Goal: Navigation & Orientation: Find specific page/section

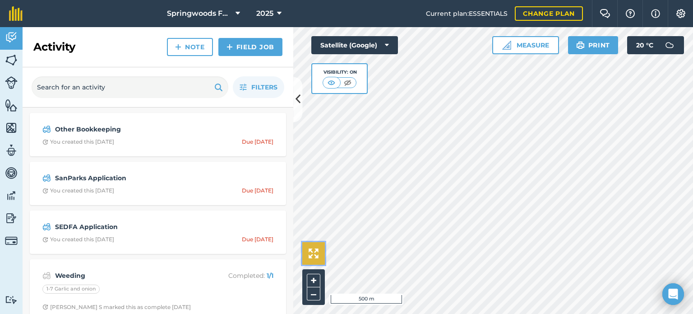
click at [312, 254] on img at bounding box center [314, 253] width 10 height 10
click at [299, 95] on icon at bounding box center [298, 100] width 5 height 16
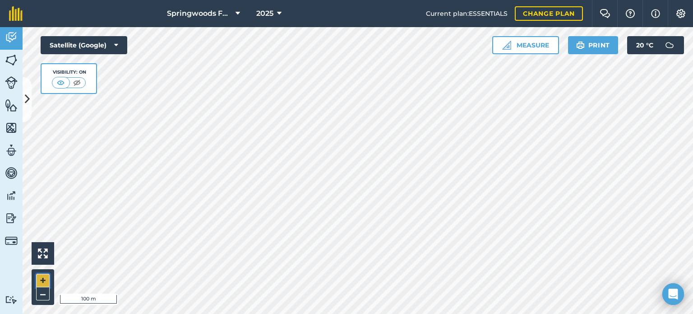
click at [42, 278] on button "+" at bounding box center [43, 281] width 14 height 14
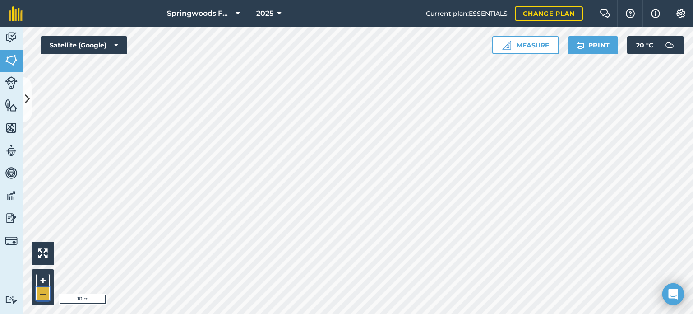
click at [45, 296] on button "–" at bounding box center [43, 293] width 14 height 13
